Goal: Use online tool/utility: Utilize a website feature to perform a specific function

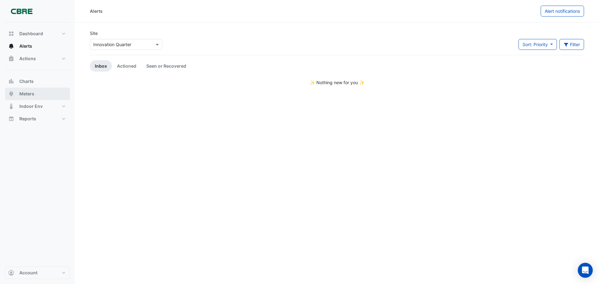
click at [29, 93] on span "Meters" at bounding box center [26, 94] width 15 height 6
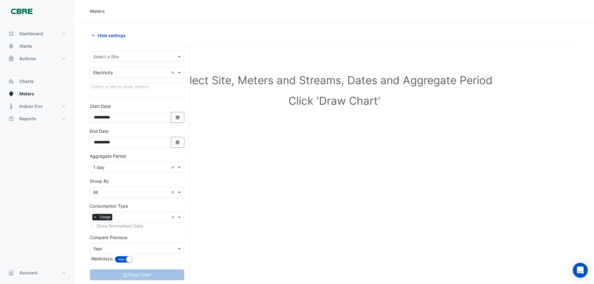
click at [288, 81] on h1 "Select Site, Meters and Streams, Dates and Aggregate Period" at bounding box center [335, 80] width 470 height 13
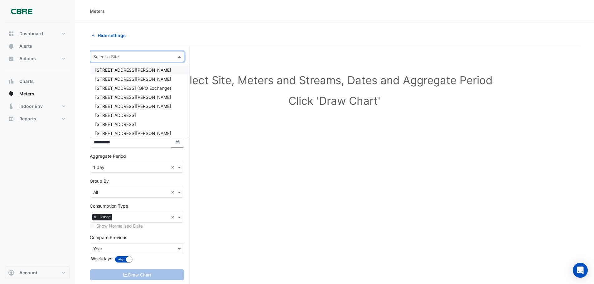
click at [121, 56] on input "text" at bounding box center [130, 57] width 75 height 7
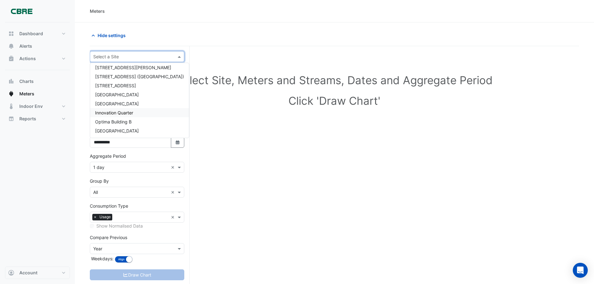
click at [128, 115] on span "Innovation Quarter" at bounding box center [114, 112] width 38 height 5
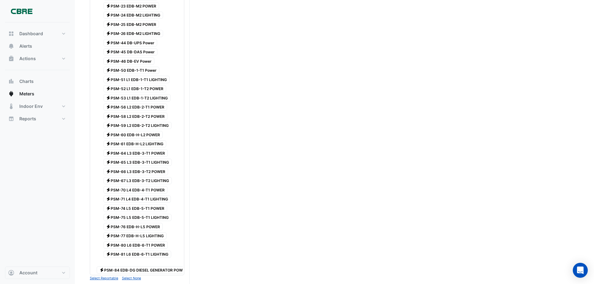
scroll to position [305, 0]
click at [163, 152] on span "Electricity PSM-64 L3 EDB-3-T1 POWER" at bounding box center [136, 152] width 65 height 7
click at [131, 171] on span "Electricity PSM-66 L3 EDB-3-T2 POWER" at bounding box center [136, 171] width 65 height 7
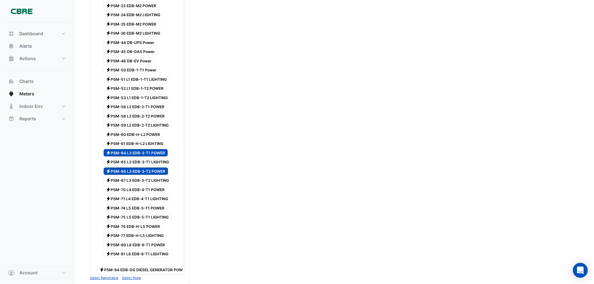
click at [162, 150] on span "Electricity PSM-64 L3 EDB-3-T1 POWER" at bounding box center [136, 152] width 65 height 7
click at [151, 172] on span "Electricity PSM-66 L3 EDB-3-T2 POWER" at bounding box center [136, 171] width 65 height 7
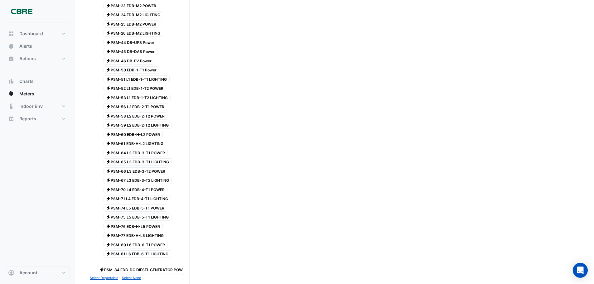
click at [151, 172] on span "Electricity PSM-66 L3 EDB-3-T2 POWER" at bounding box center [136, 171] width 65 height 7
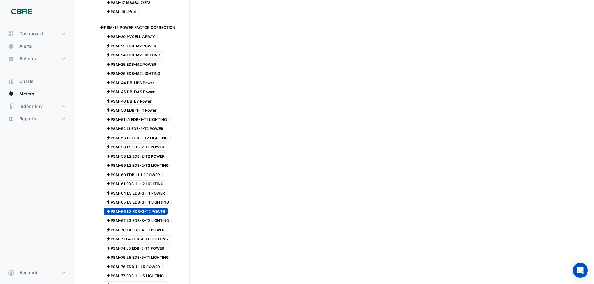
scroll to position [278, 0]
